Goal: Information Seeking & Learning: Learn about a topic

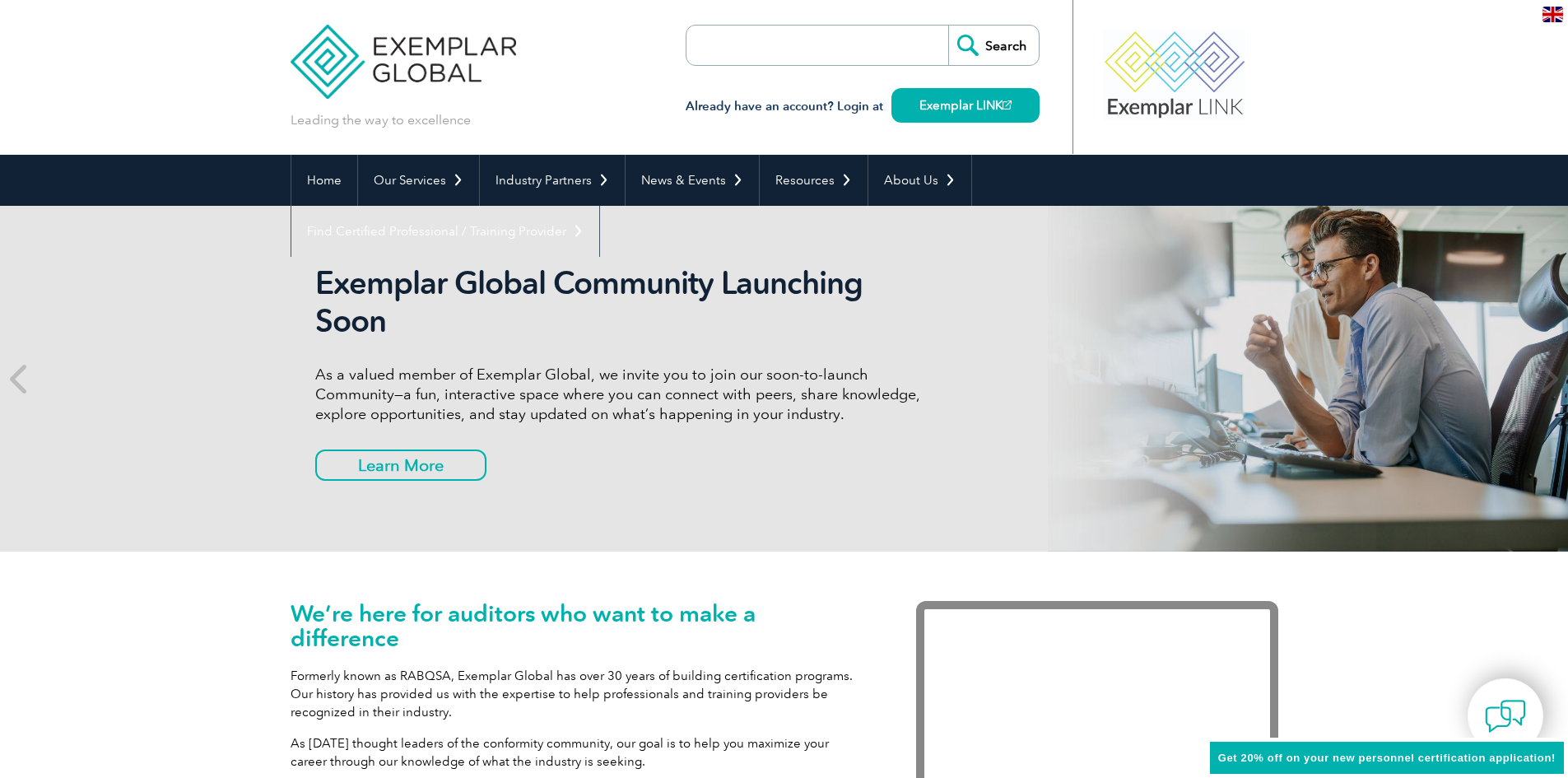
drag, startPoint x: 1058, startPoint y: 463, endPoint x: 1029, endPoint y: 443, distance: 35.2
click at [1059, 463] on div "Exemplar Global Community Launching Soon As a valued member of Exemplar Global,…" at bounding box center [784, 378] width 987 height 346
click at [799, 47] on input "search" at bounding box center [780, 46] width 173 height 40
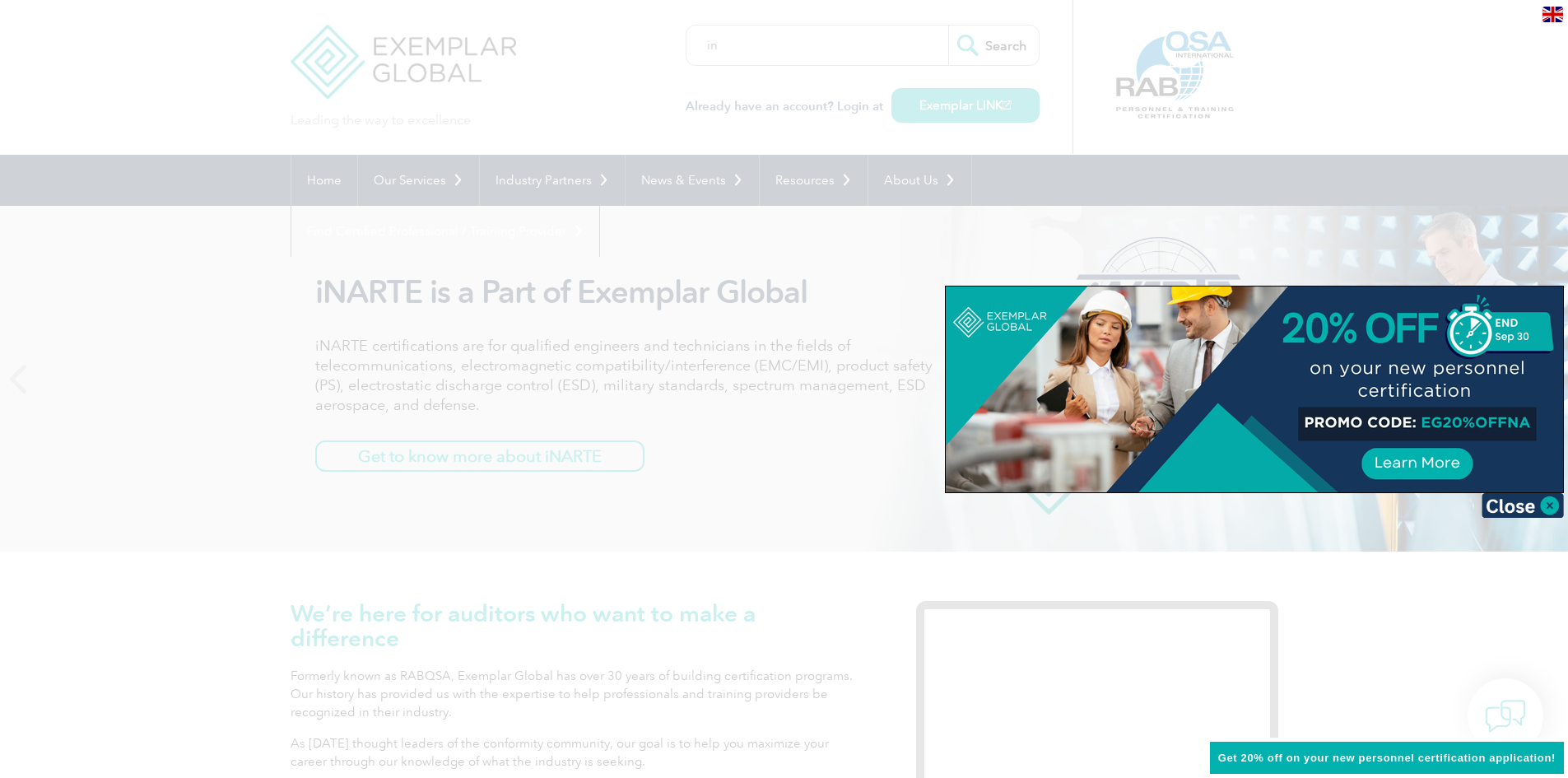
type input "i"
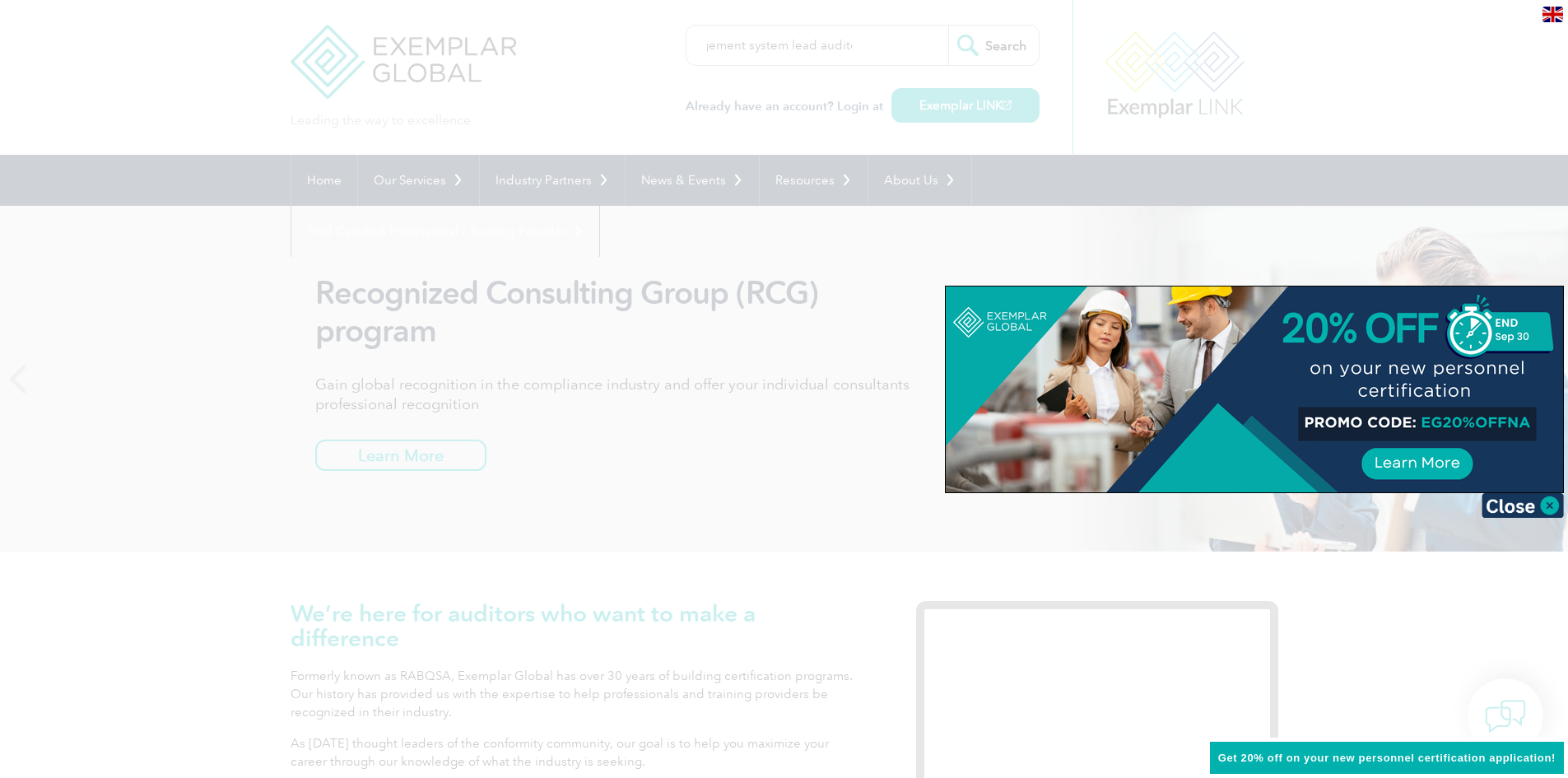
scroll to position [0, 113]
type input "Intergrated Management system lead auditort"
click at [948, 26] on input "Search" at bounding box center [992, 46] width 91 height 40
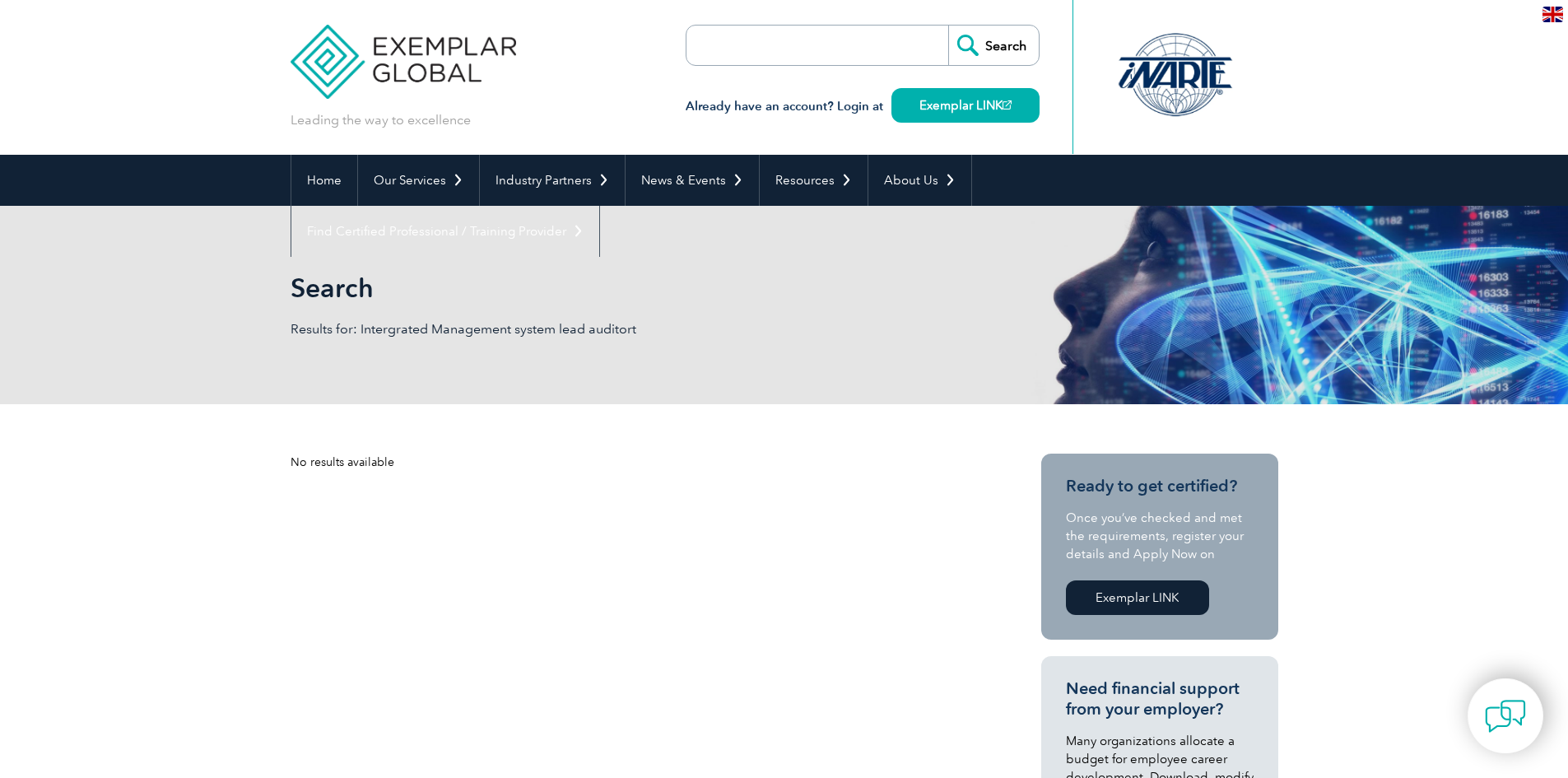
click at [774, 50] on input "search" at bounding box center [780, 46] width 173 height 40
type input "Intergrated Auditor"
click at [948, 26] on input "Search" at bounding box center [992, 46] width 91 height 40
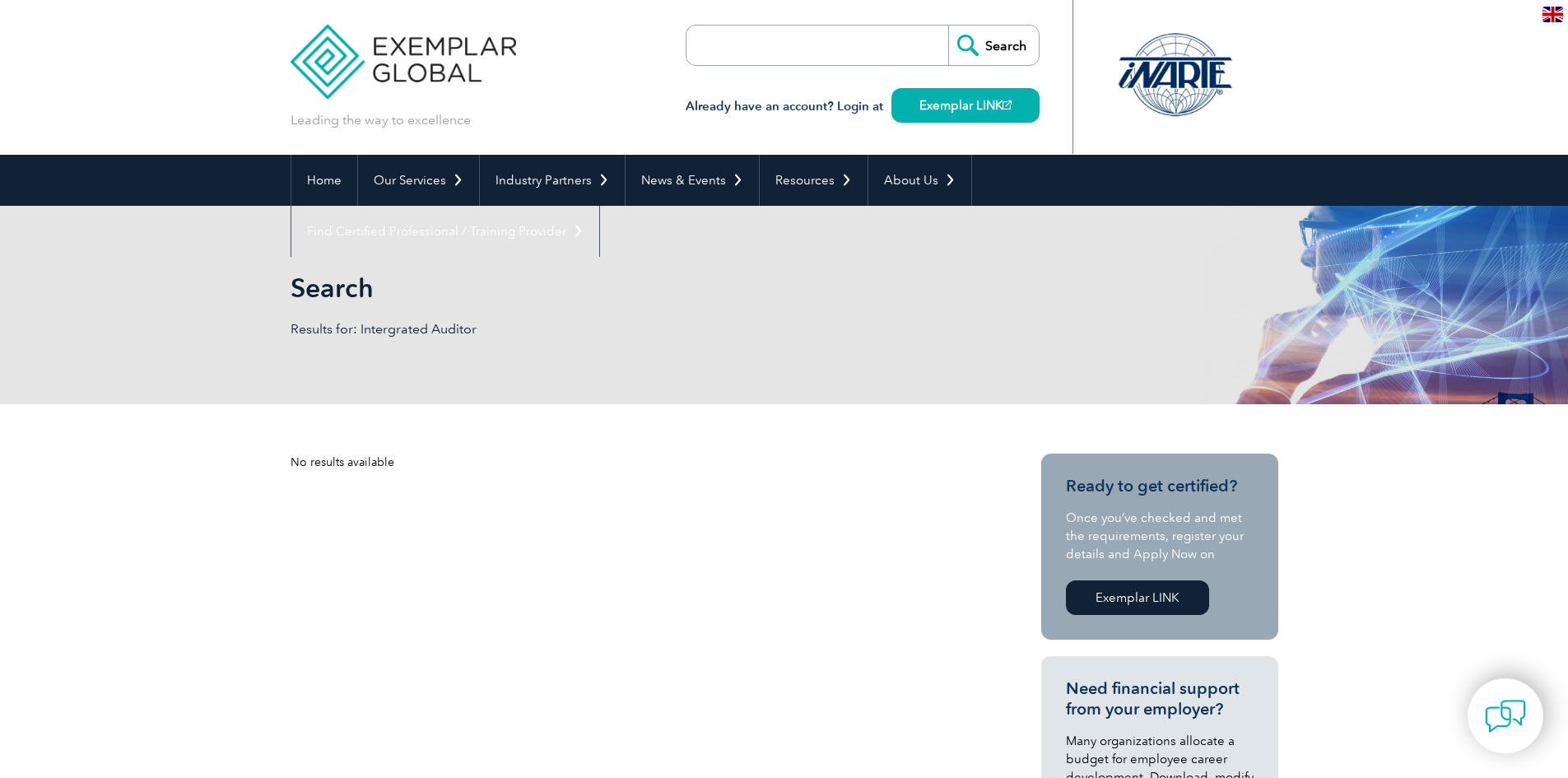
click at [760, 46] on input "search" at bounding box center [780, 46] width 173 height 40
click at [769, 38] on input "search" at bounding box center [780, 46] width 173 height 40
paste input "Integrated Management Systems Lead Auditor"
type input "Integrated Management Systems Lead Auditor"
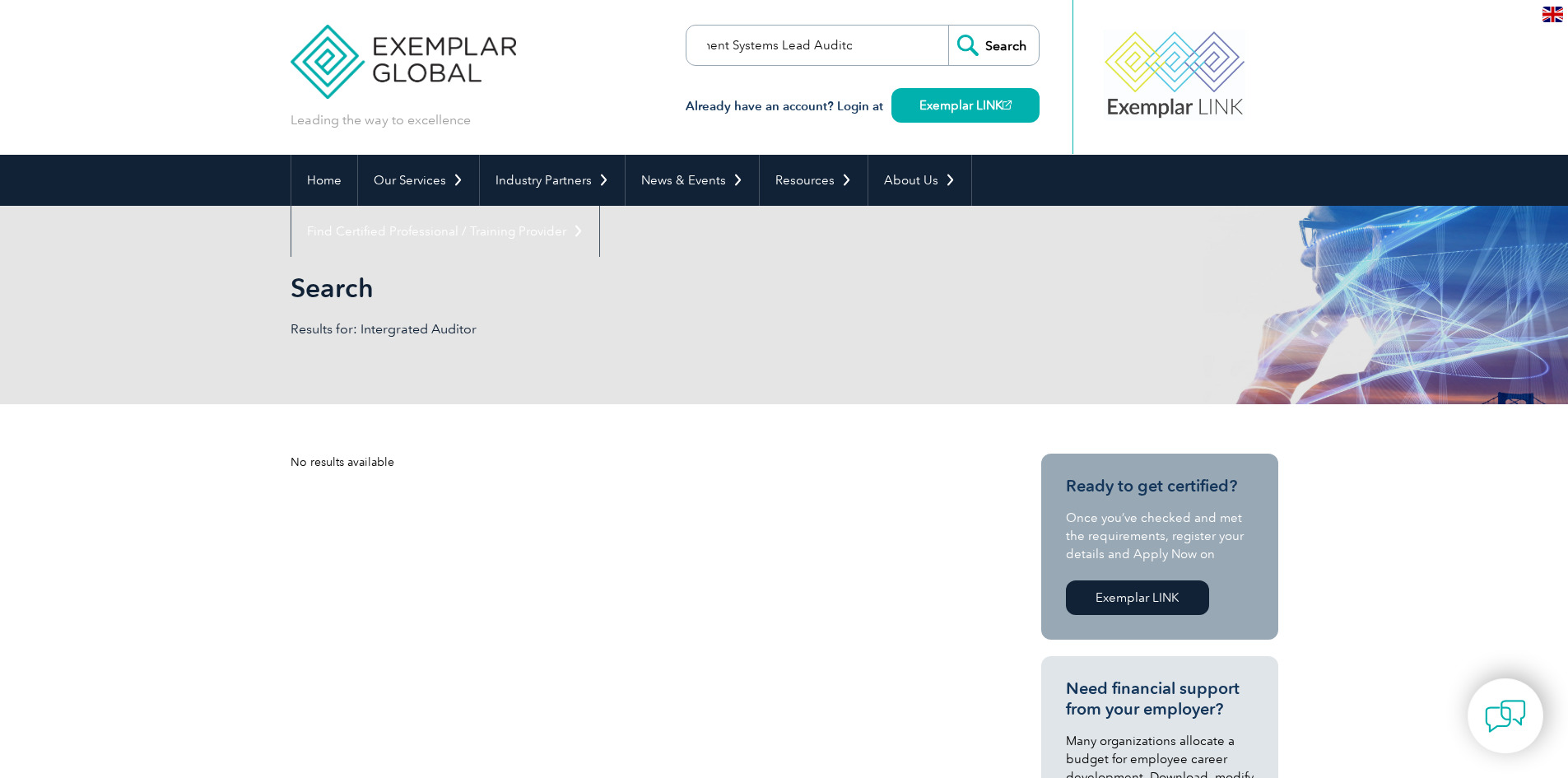
click at [948, 26] on input "Search" at bounding box center [992, 46] width 91 height 40
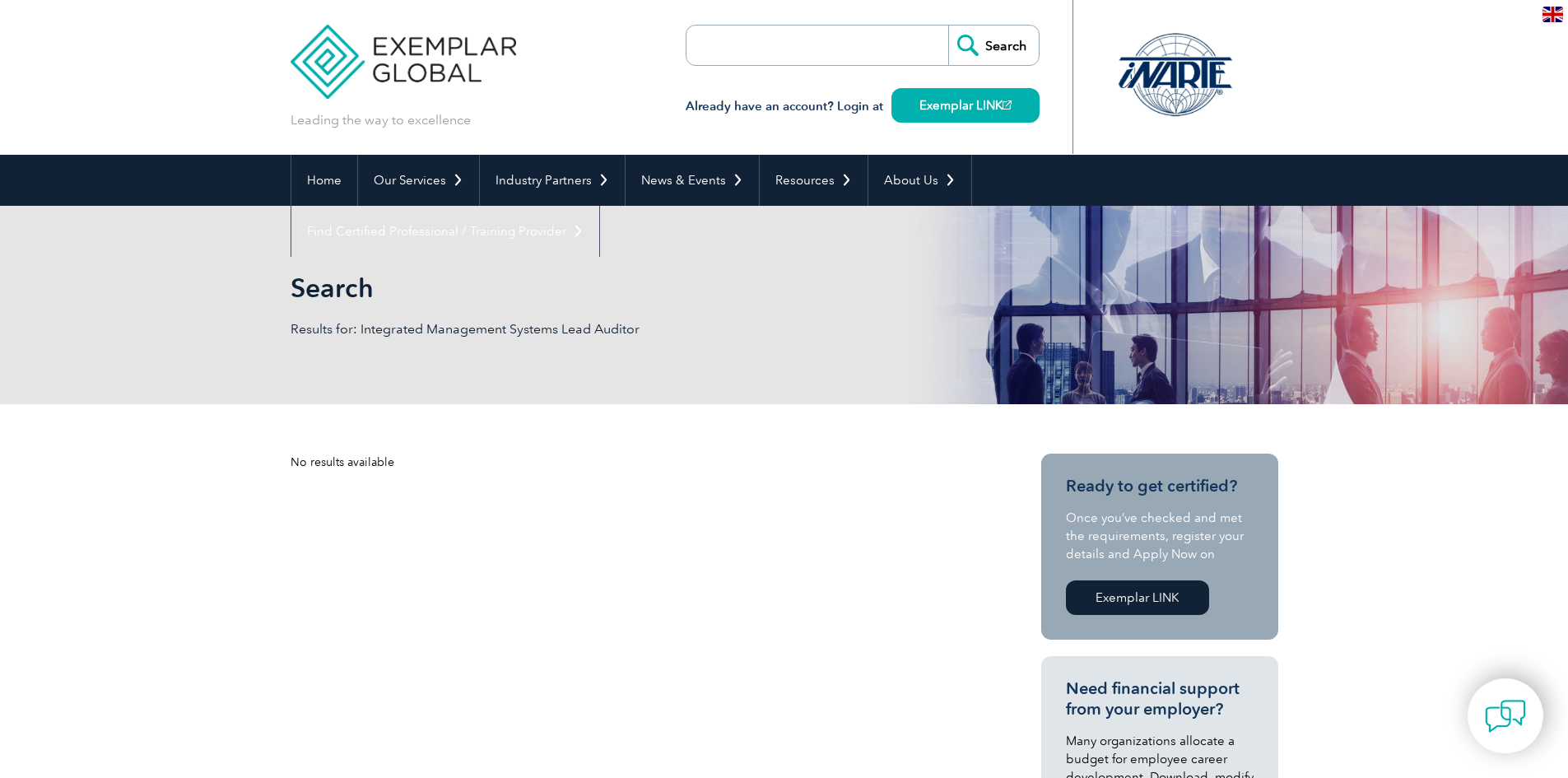
click at [825, 17] on div "Search Already have an account? Login at Exemplar LINK" at bounding box center [862, 77] width 354 height 155
click at [808, 29] on input "search" at bounding box center [780, 46] width 173 height 40
type input "audit"
click at [948, 26] on input "Search" at bounding box center [992, 46] width 91 height 40
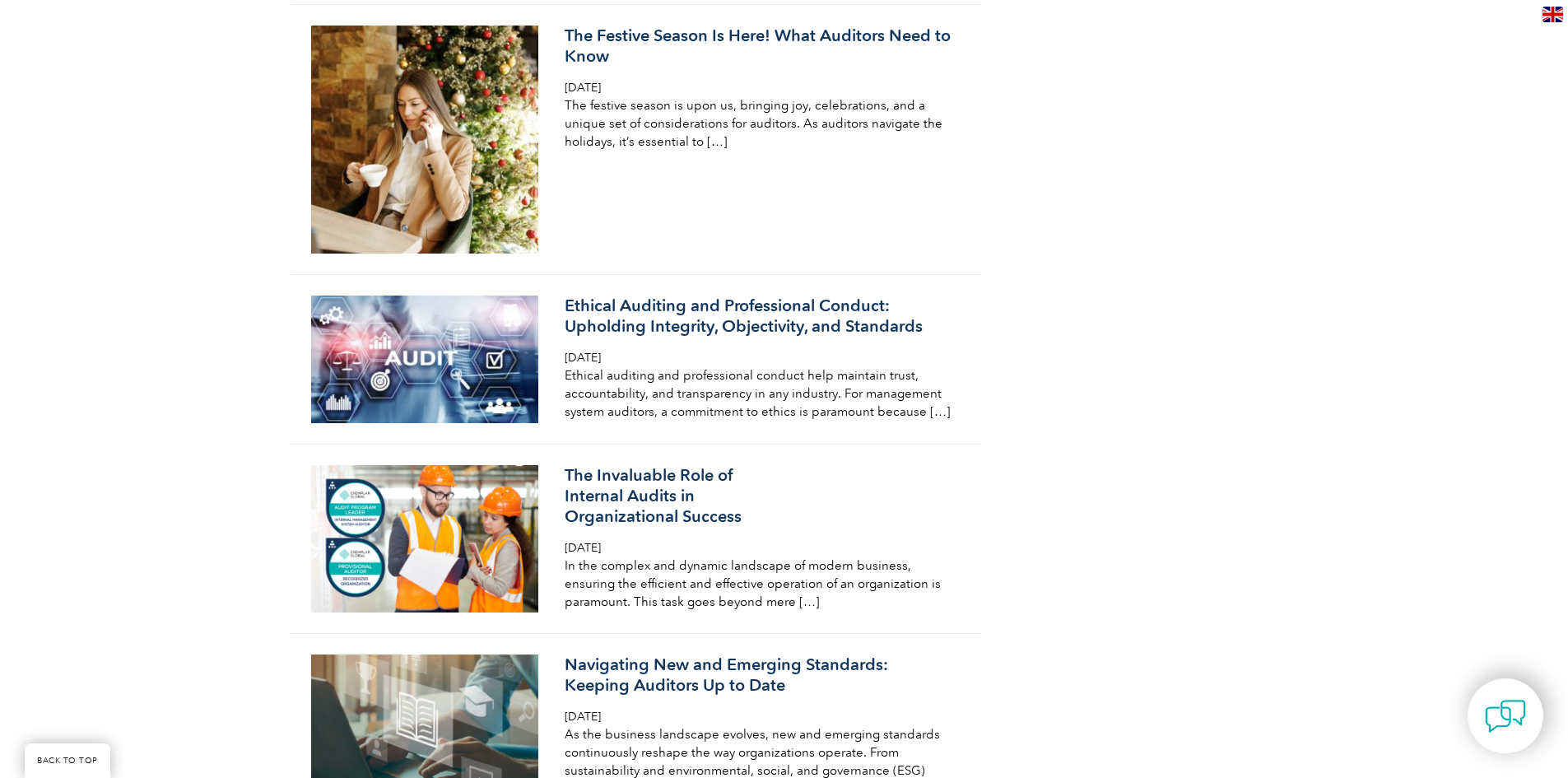
scroll to position [1646, 0]
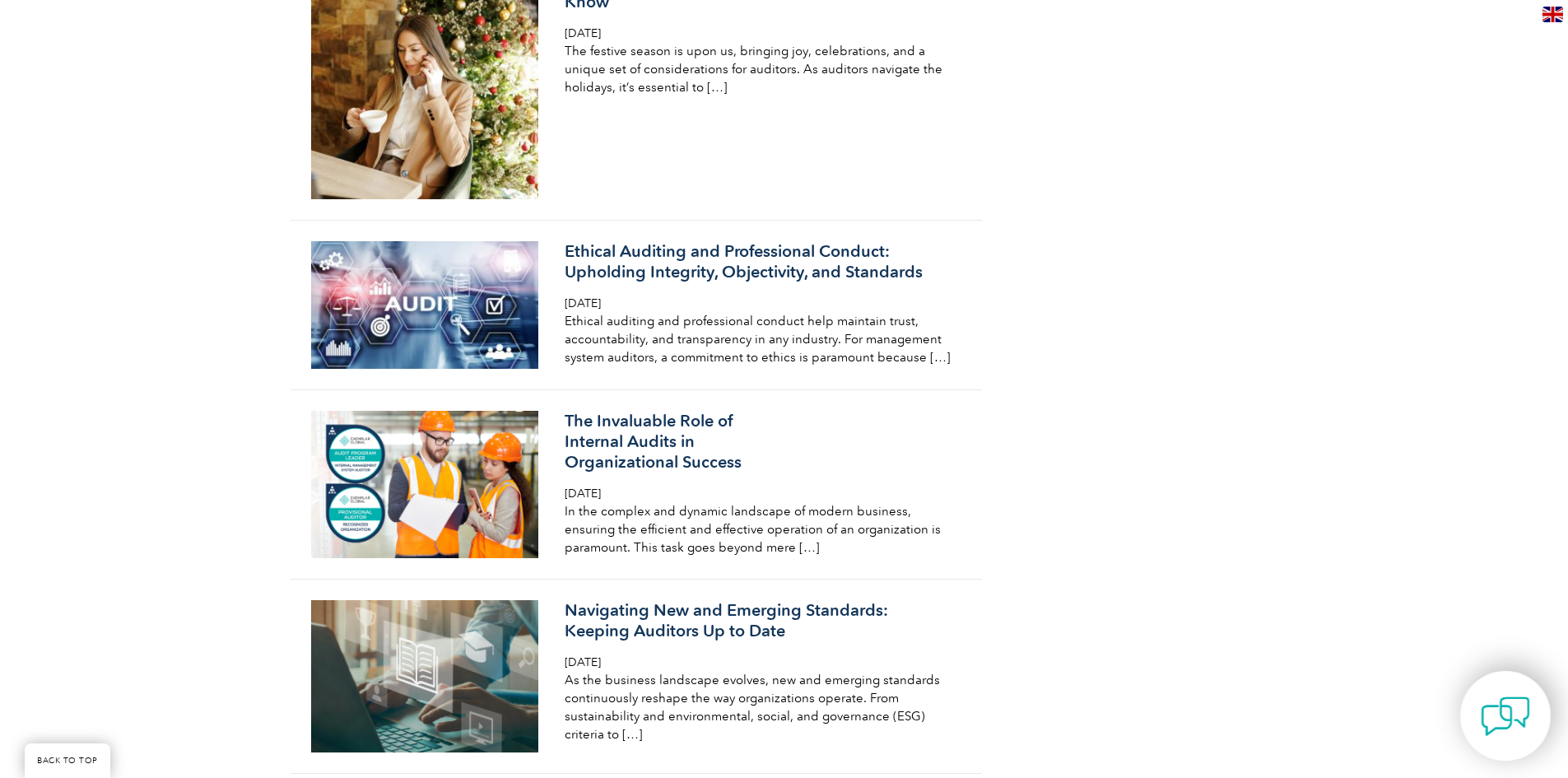
click at [1508, 708] on img at bounding box center [1505, 716] width 50 height 50
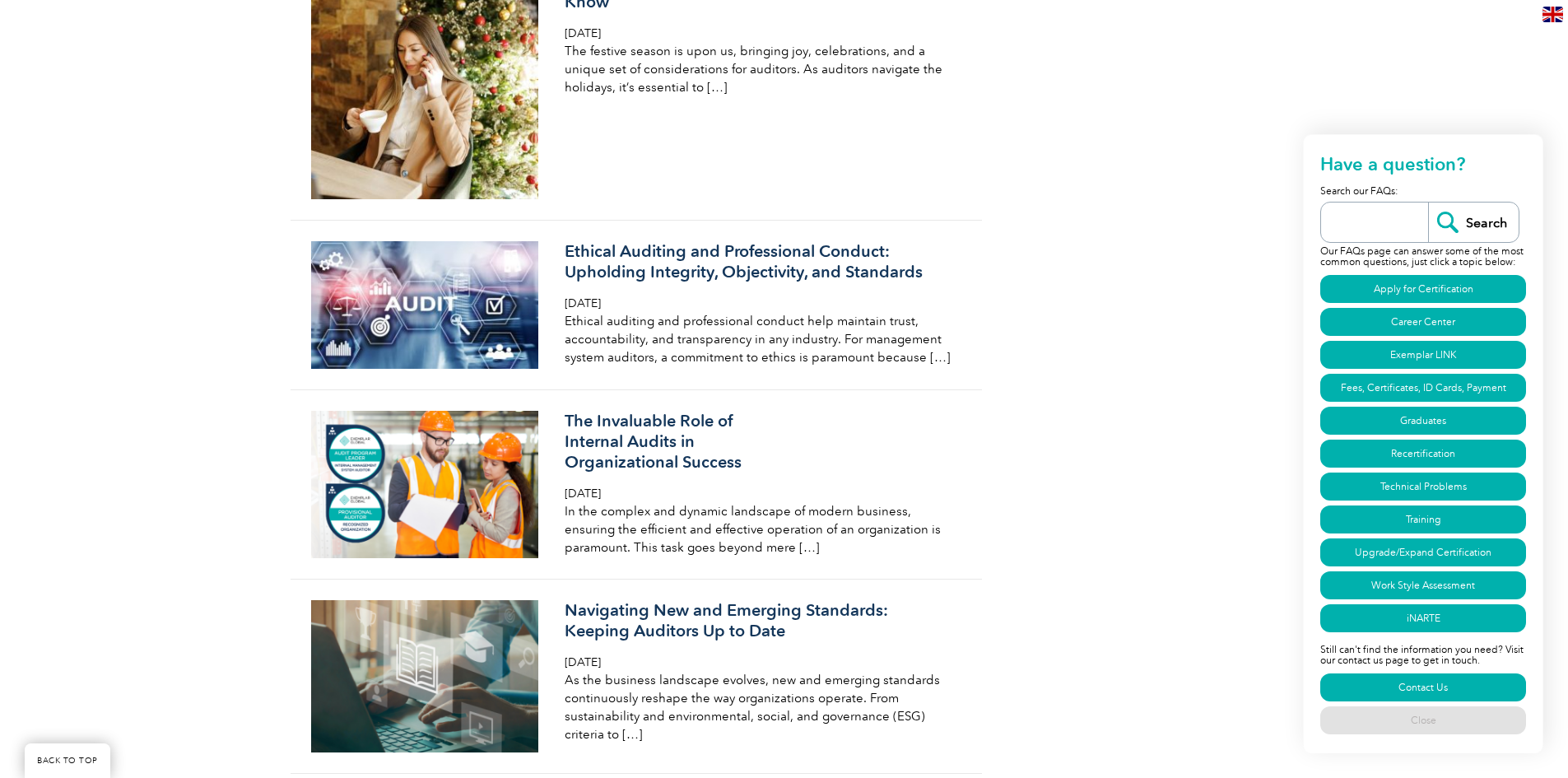
click at [1364, 230] on input "search" at bounding box center [1377, 222] width 99 height 40
type input "H"
paste input "Integrated Management Systems Lead Auditor"
type input "Integrated Management Systems Lead Auditor"
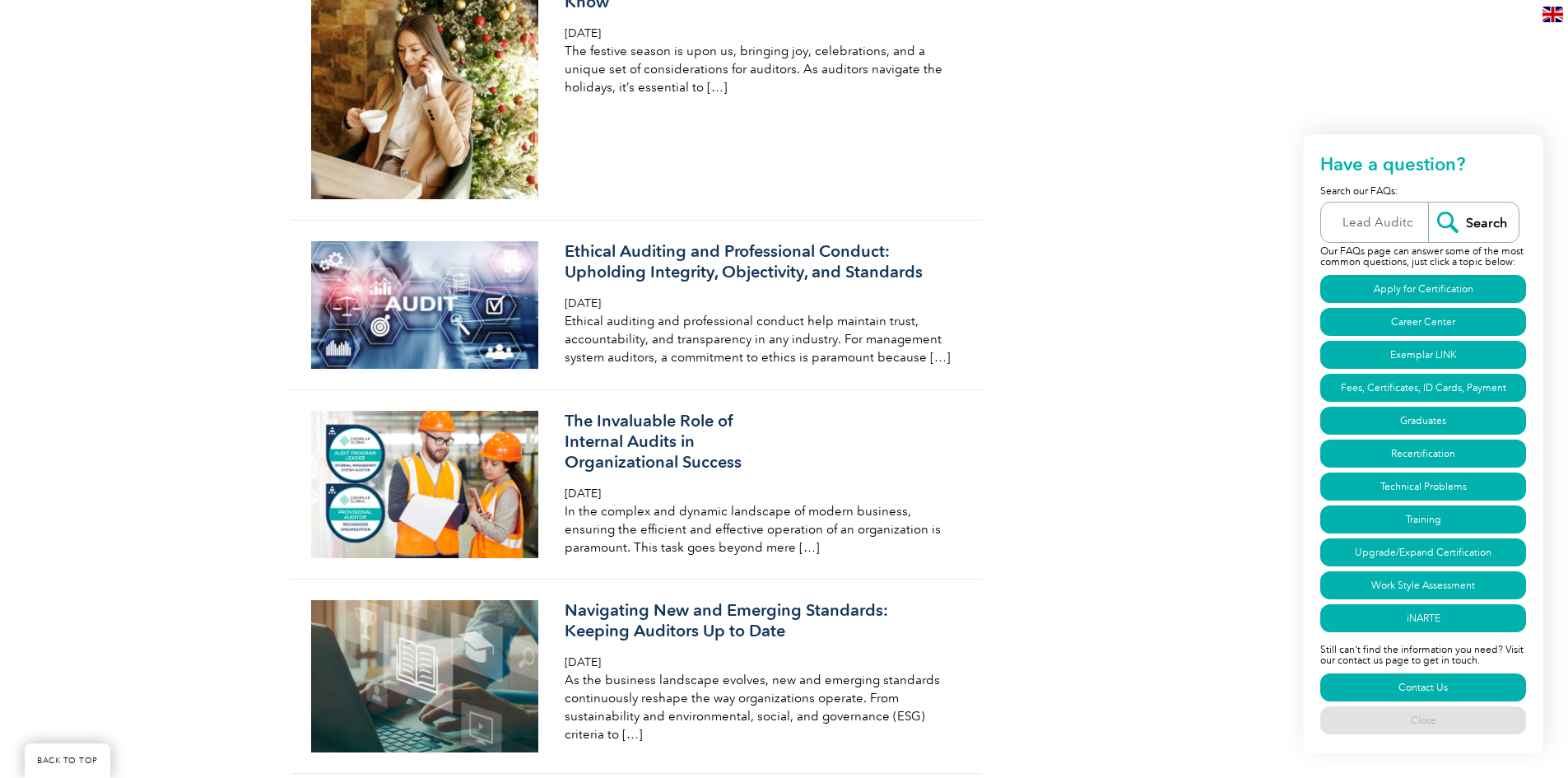
click at [1454, 227] on input "Search" at bounding box center [1472, 222] width 91 height 40
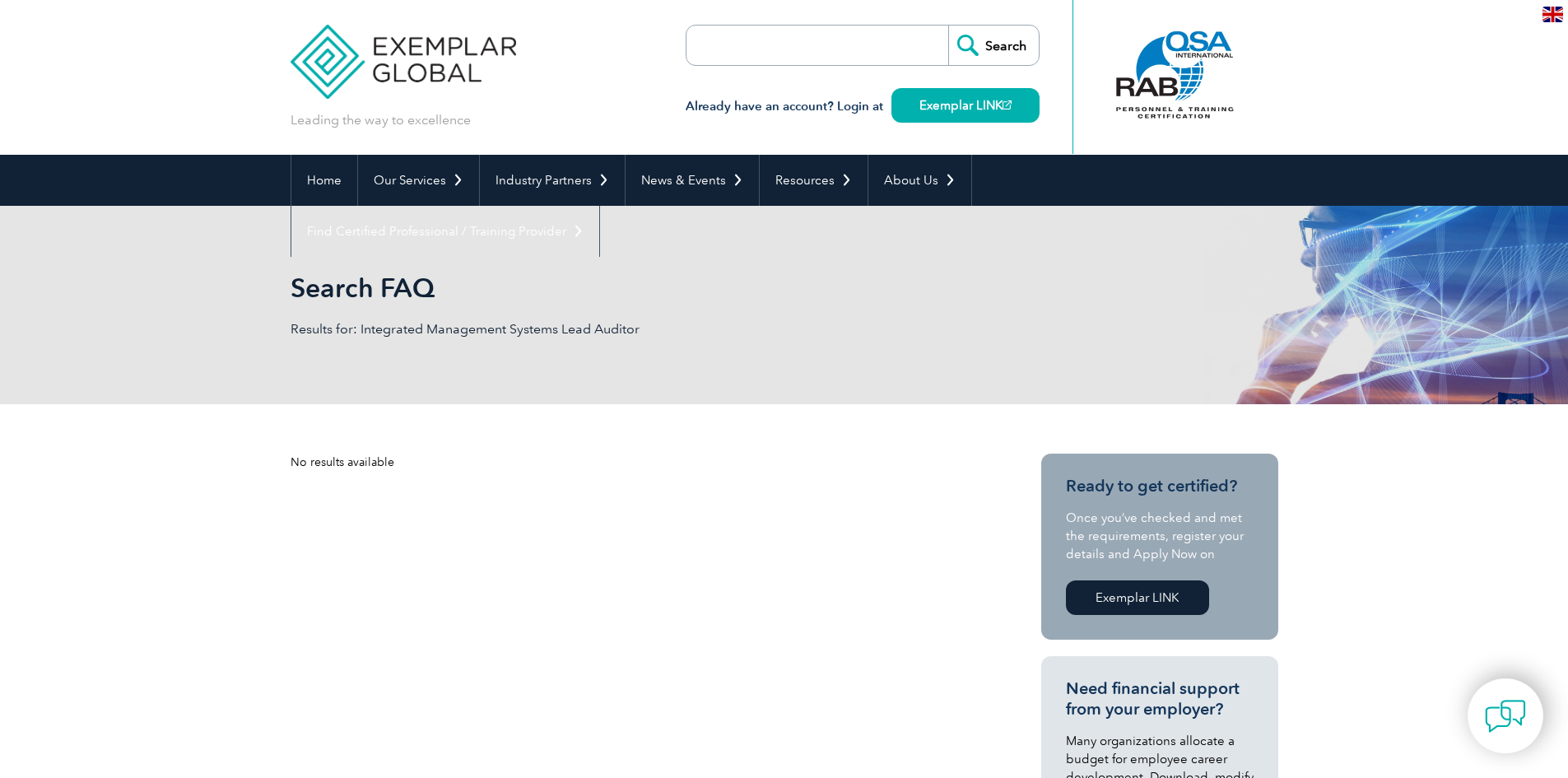
click at [806, 27] on input "search" at bounding box center [780, 46] width 173 height 40
type input "audit"
click at [948, 26] on input "Search" at bounding box center [992, 46] width 91 height 40
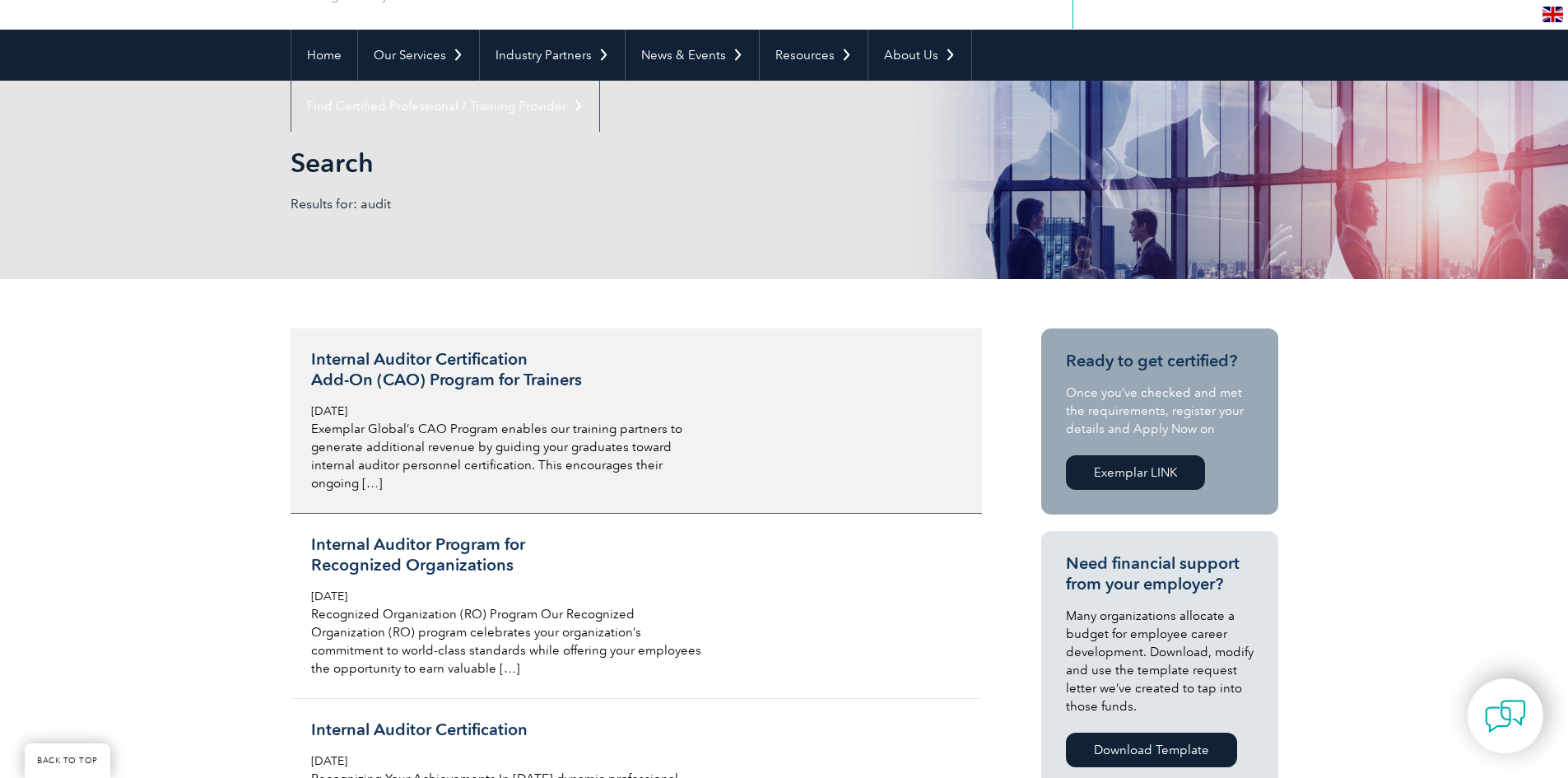
scroll to position [165, 0]
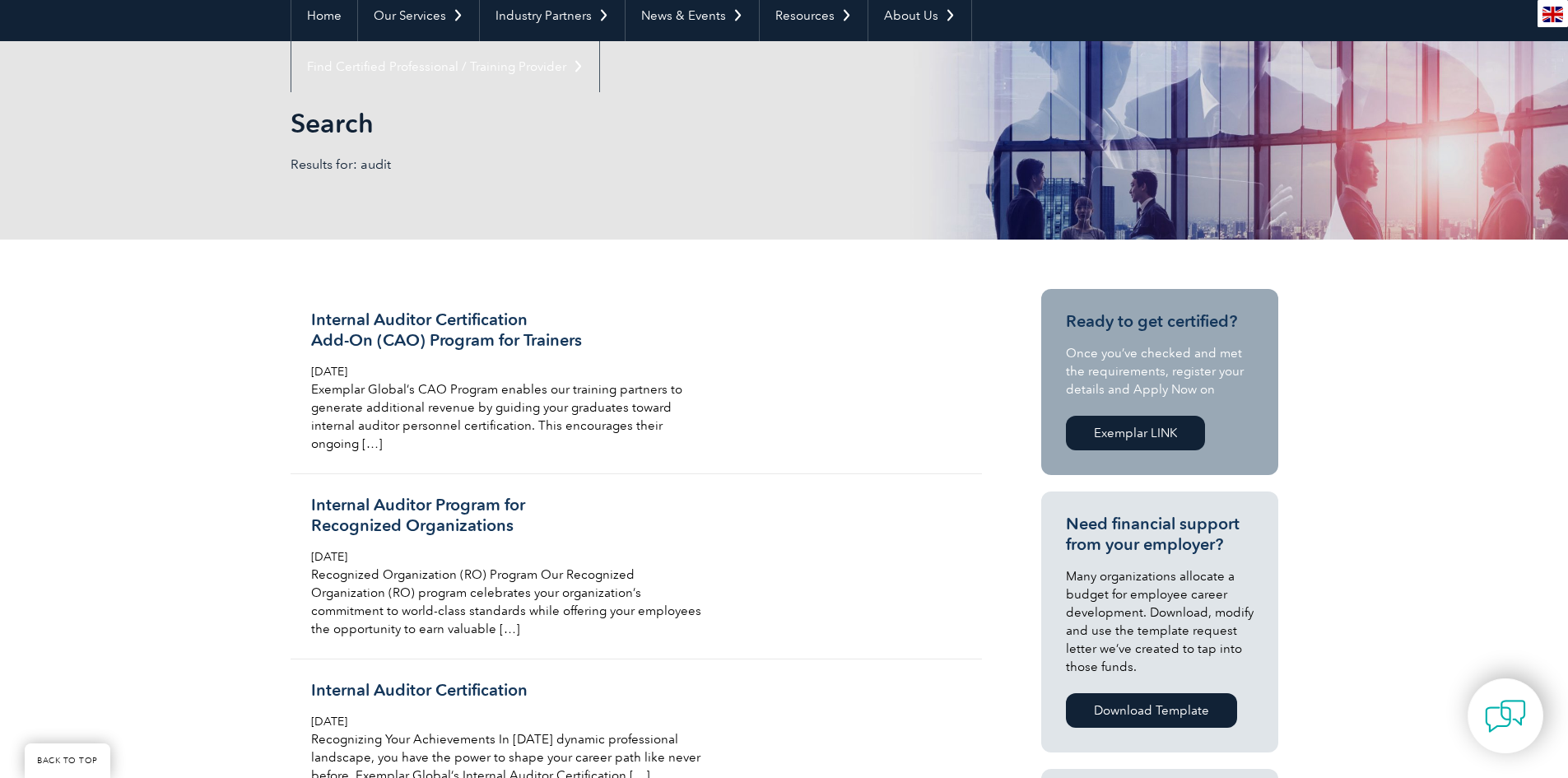
drag, startPoint x: 358, startPoint y: 324, endPoint x: 120, endPoint y: 408, distance: 252.4
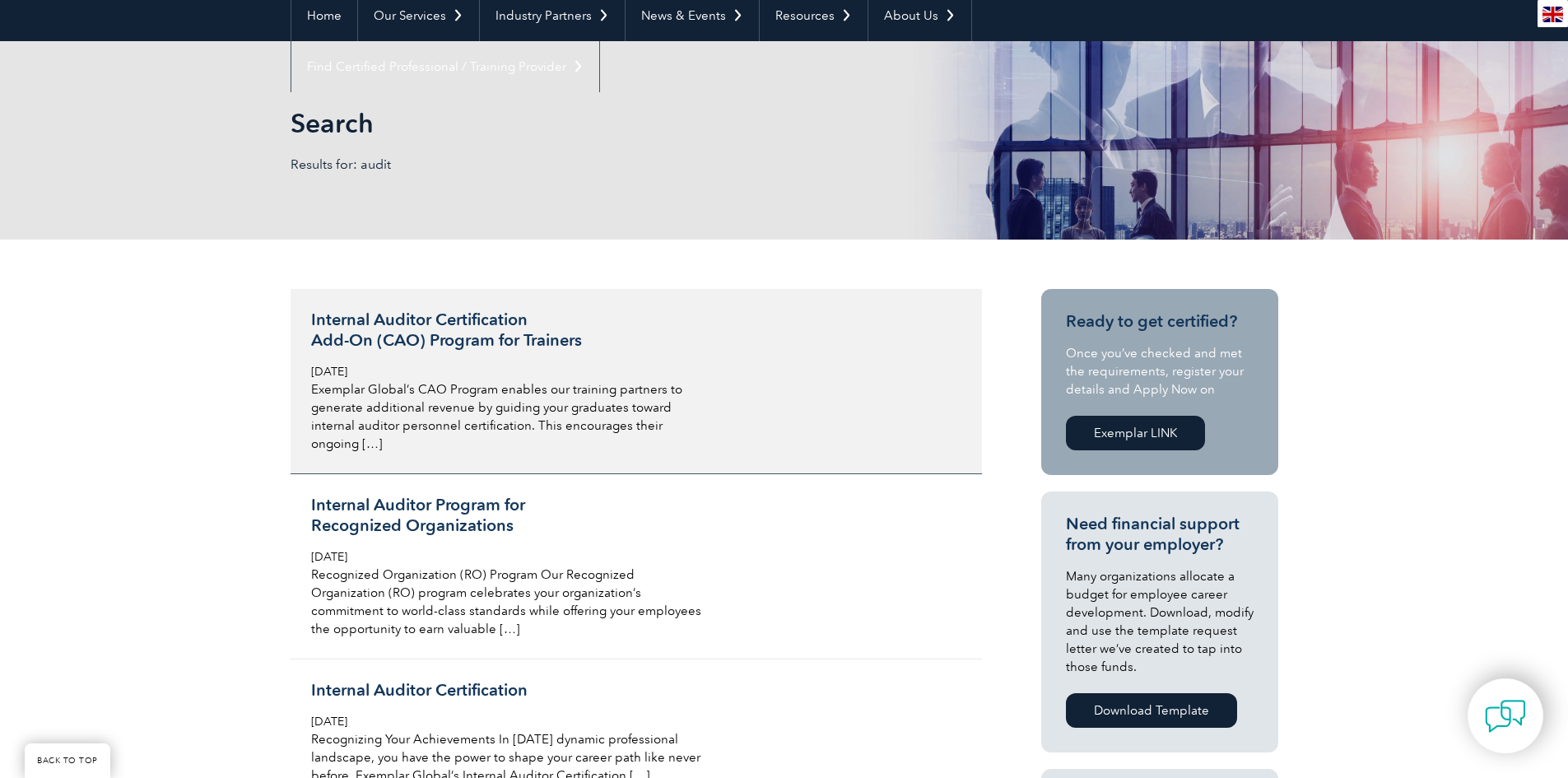
click at [433, 333] on h3 "Internal Auditor Certification Add-On (CAO) Program for Trainers" at bounding box center [506, 329] width 390 height 41
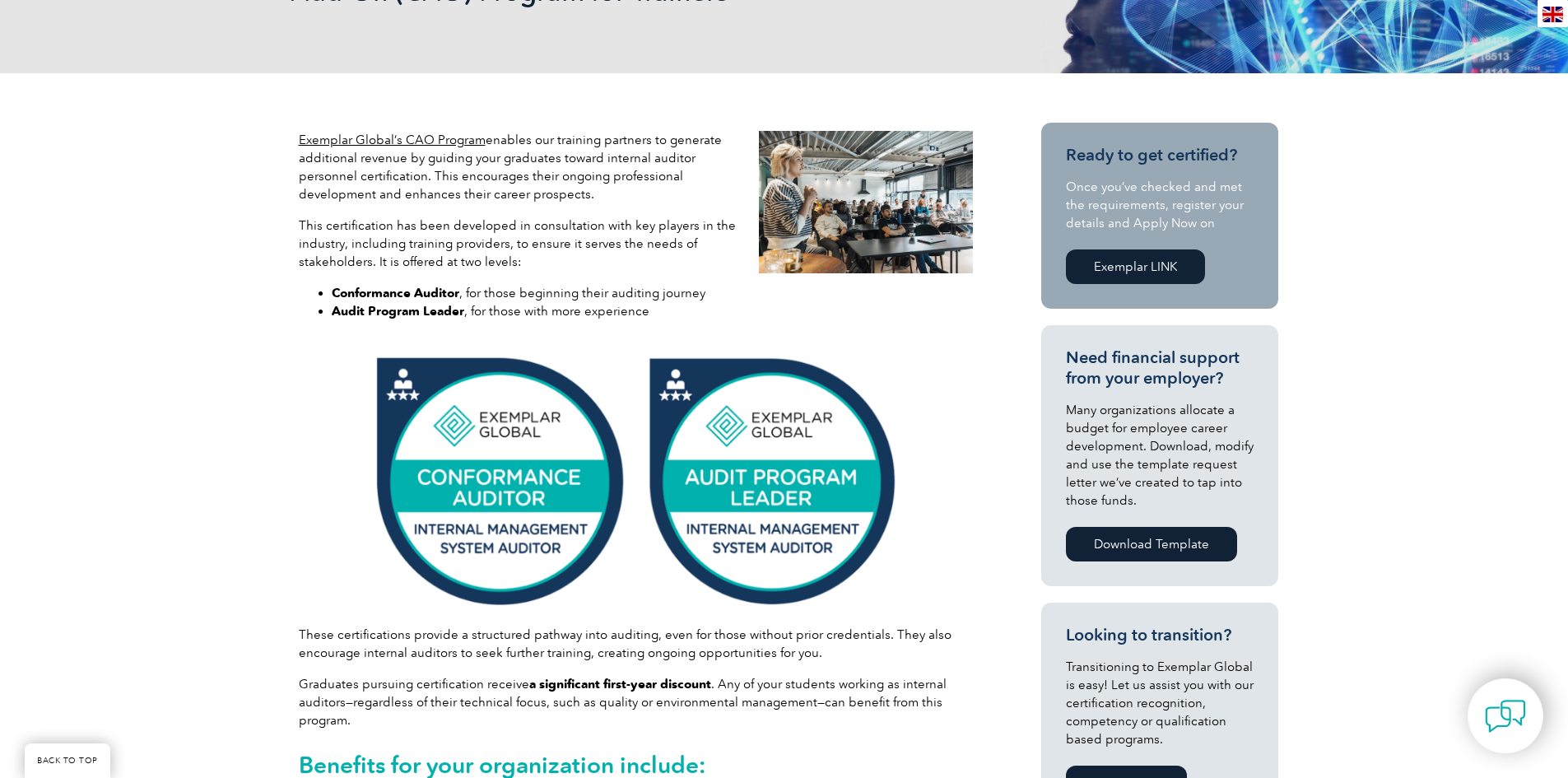
scroll to position [329, 0]
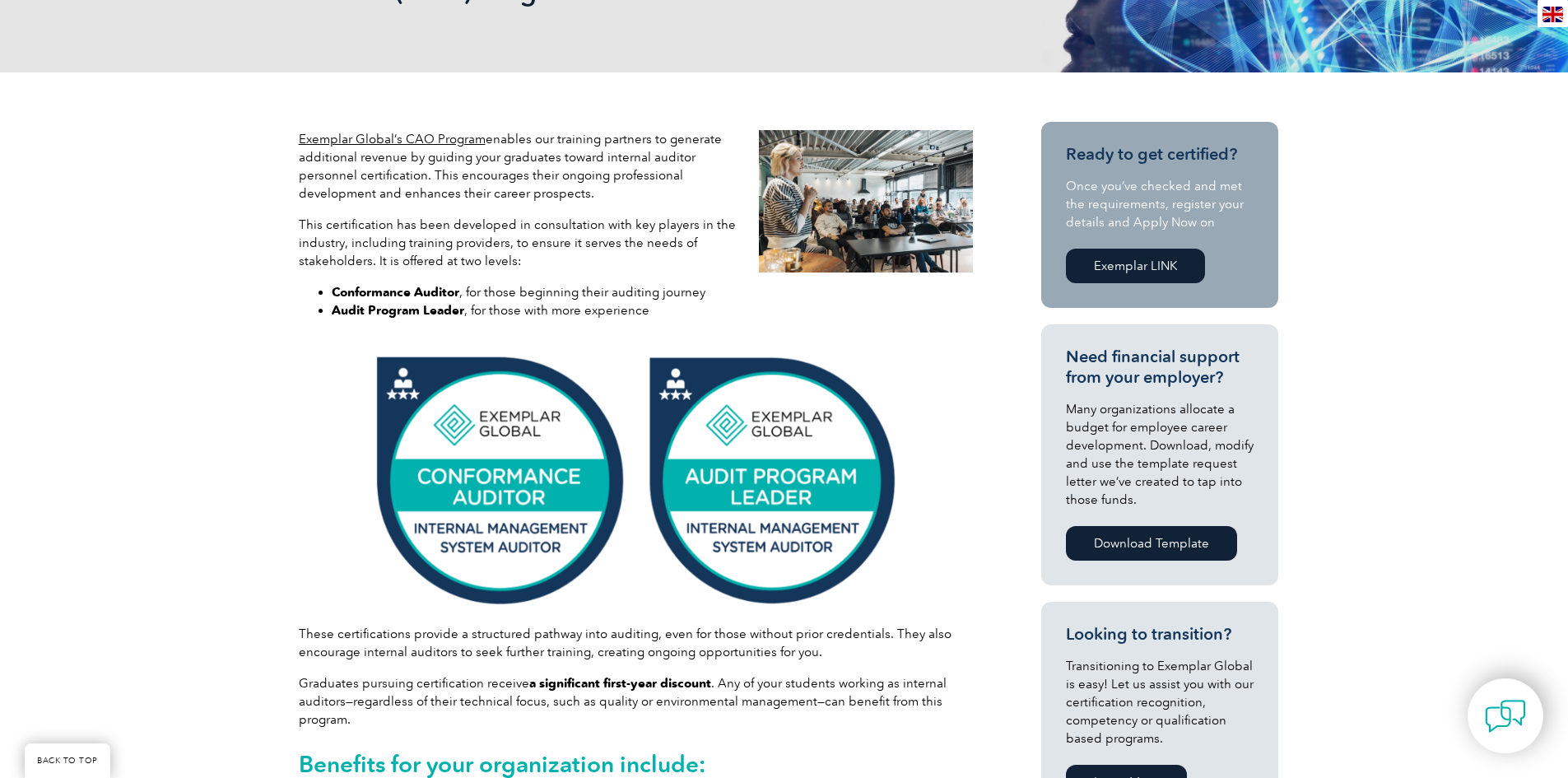
click at [379, 140] on link "Exemplar Global’s CAO Program" at bounding box center [391, 139] width 187 height 15
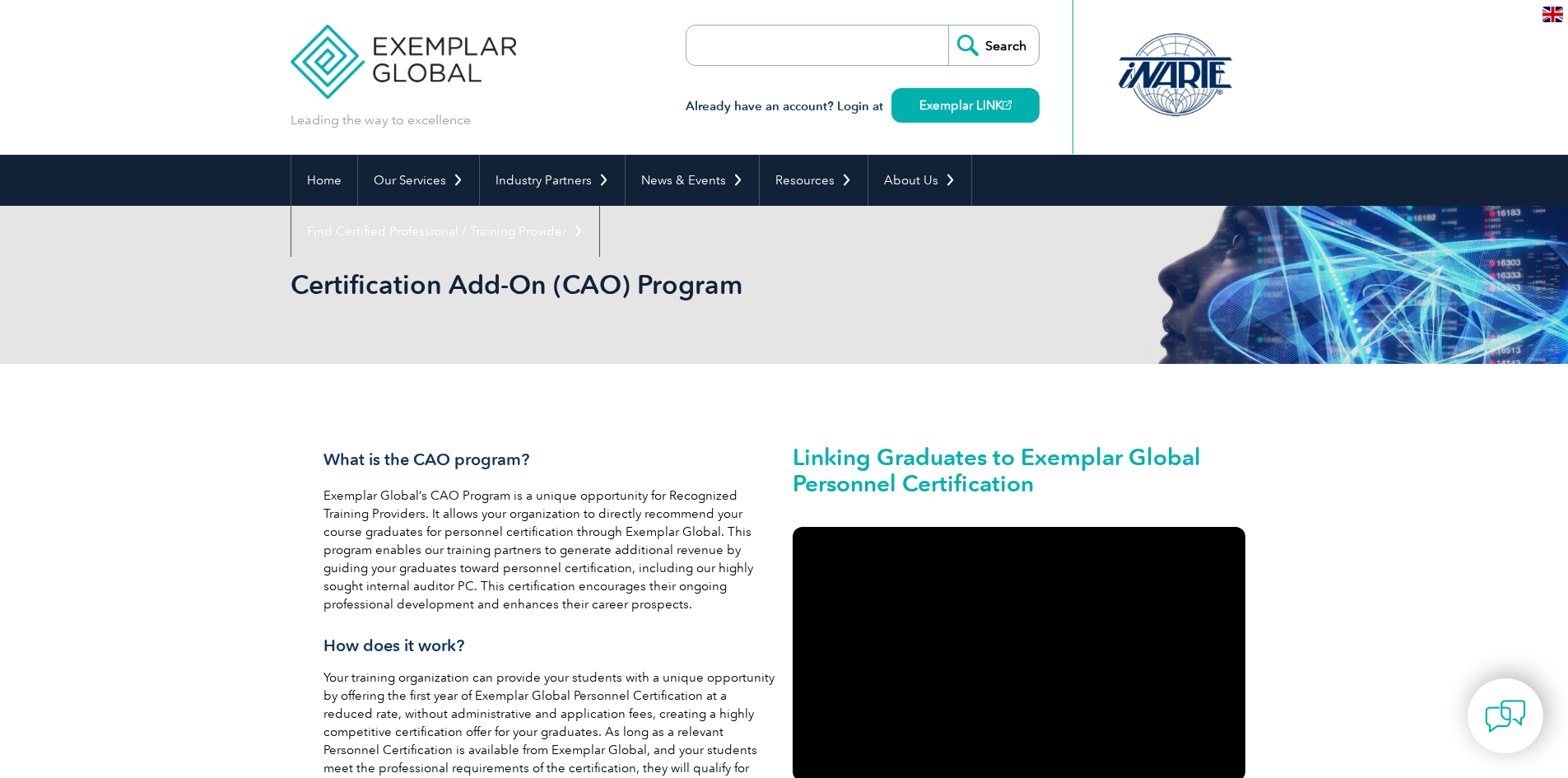
click at [777, 54] on input "search" at bounding box center [780, 46] width 173 height 40
paste input "Integrated Management Systems Lead Auditor"
type input "Integrated Management Systems Lead Auditor"
click at [948, 26] on input "Search" at bounding box center [992, 46] width 91 height 40
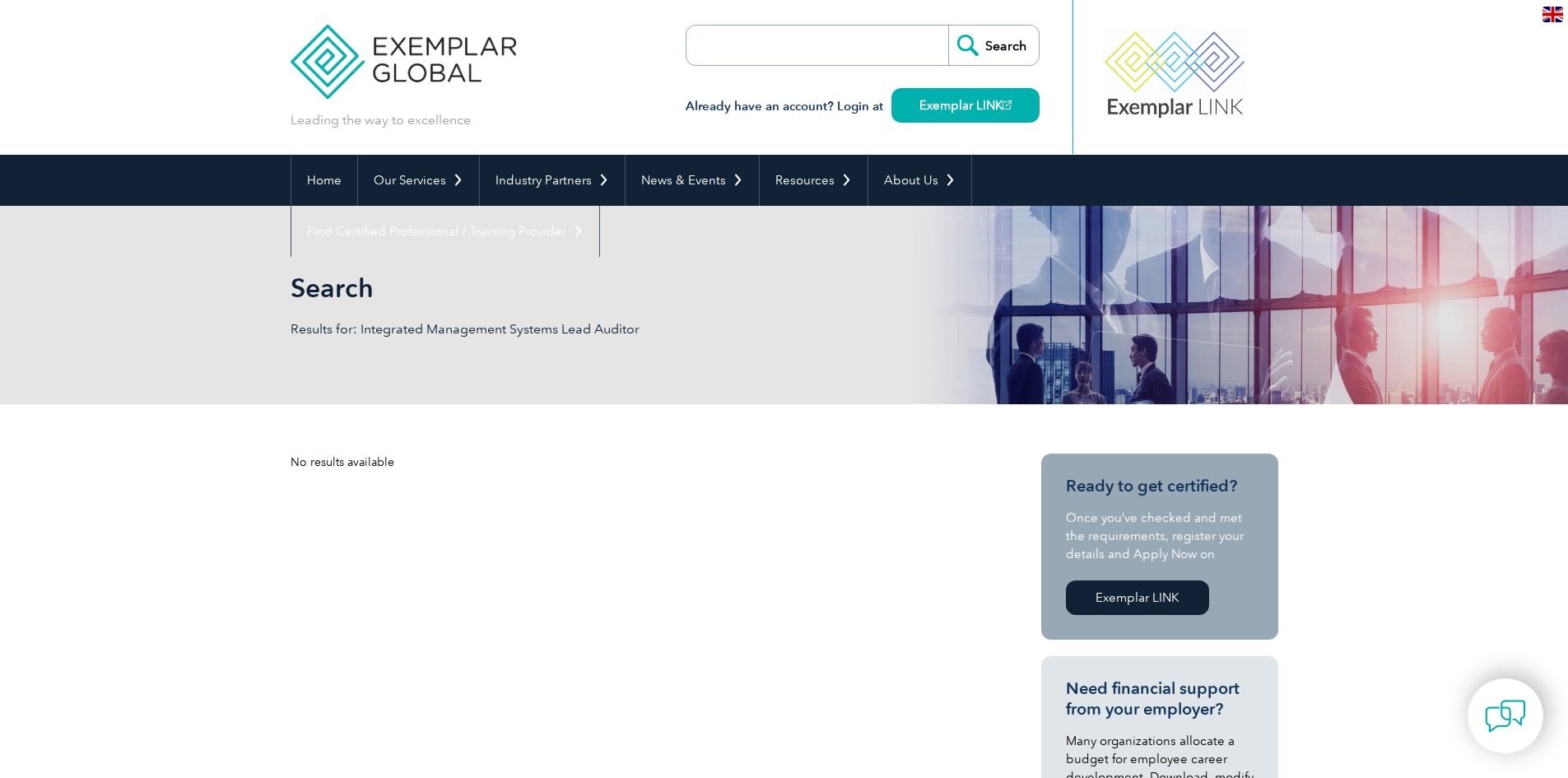
click at [804, 60] on input "search" at bounding box center [780, 46] width 173 height 40
type input "risk training professionals"
click at [948, 26] on input "Search" at bounding box center [992, 46] width 91 height 40
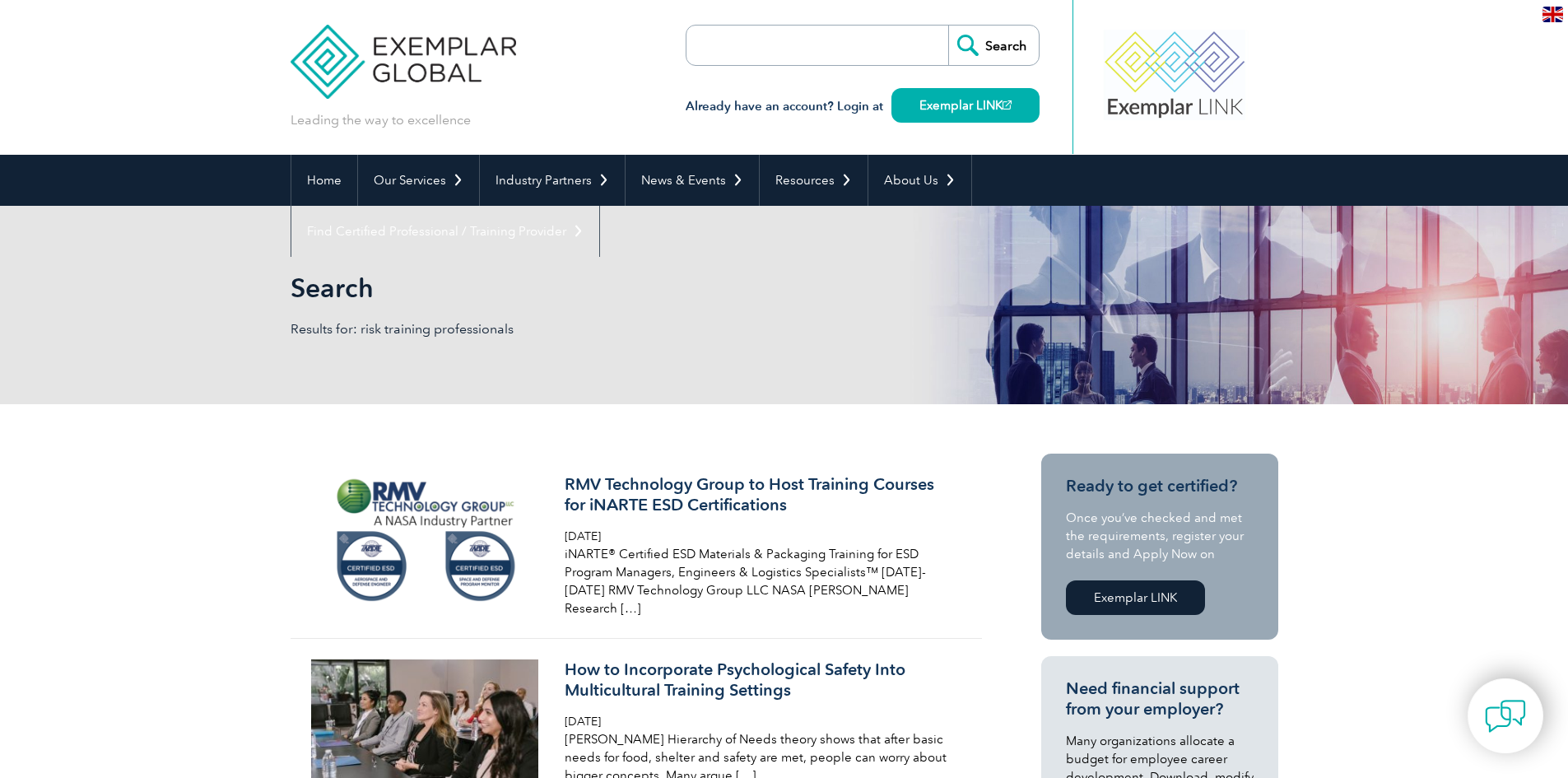
click at [735, 45] on input "search" at bounding box center [780, 46] width 173 height 40
type input "audit"
click at [948, 26] on input "Search" at bounding box center [992, 46] width 91 height 40
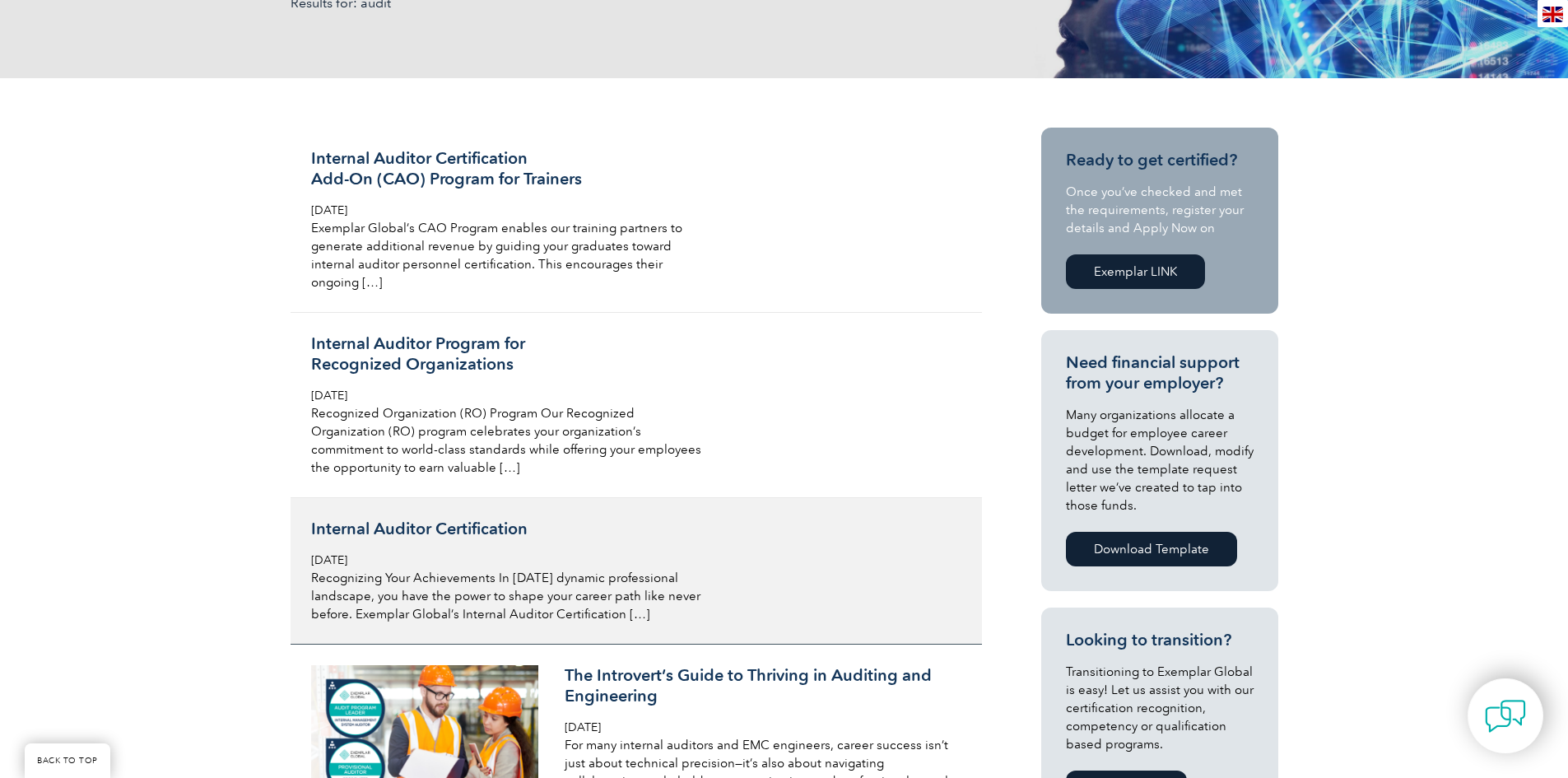
scroll to position [329, 0]
